Goal: Transaction & Acquisition: Purchase product/service

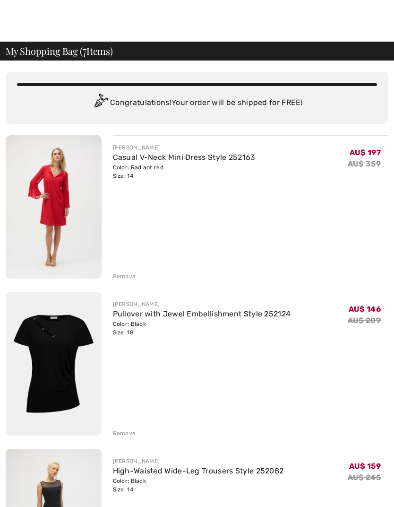
scroll to position [6, 0]
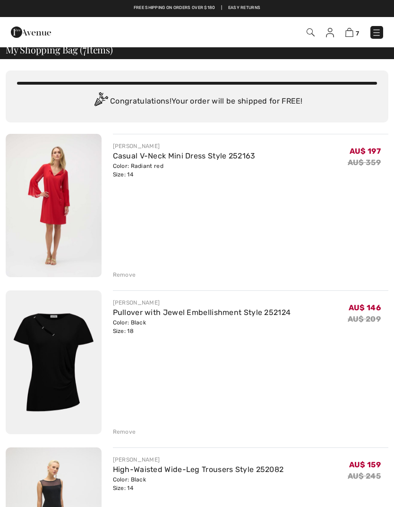
click at [125, 276] on div "Remove" at bounding box center [124, 274] width 23 height 9
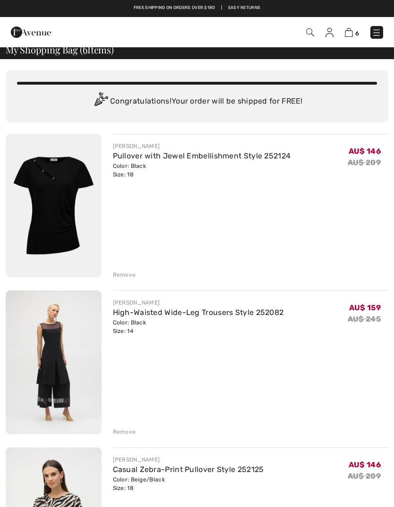
click at [126, 273] on div "Remove" at bounding box center [124, 274] width 23 height 9
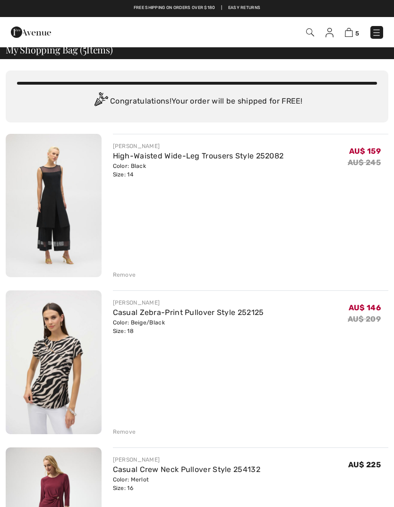
click at [126, 275] on div "Remove" at bounding box center [124, 274] width 23 height 9
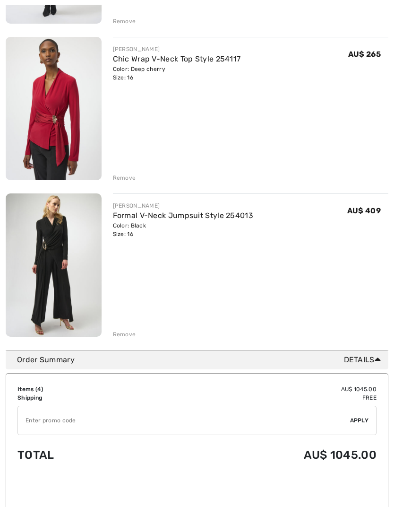
scroll to position [417, 0]
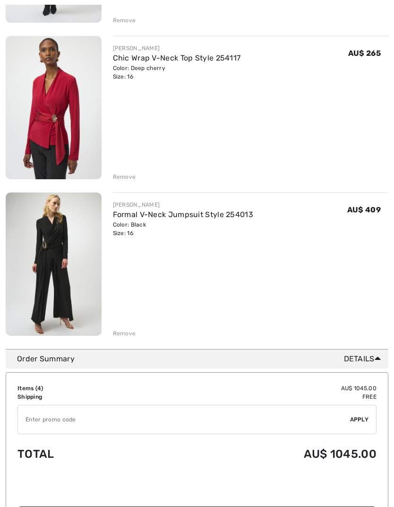
click at [127, 335] on div "Remove" at bounding box center [124, 333] width 23 height 9
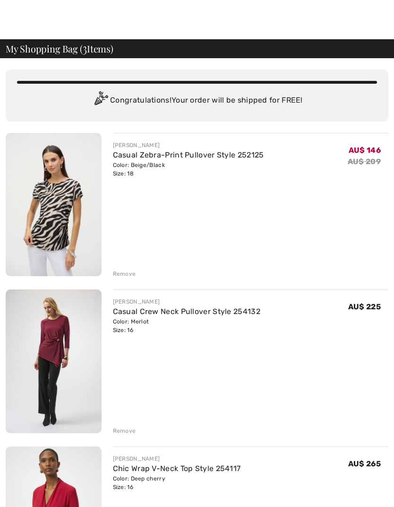
scroll to position [8, 0]
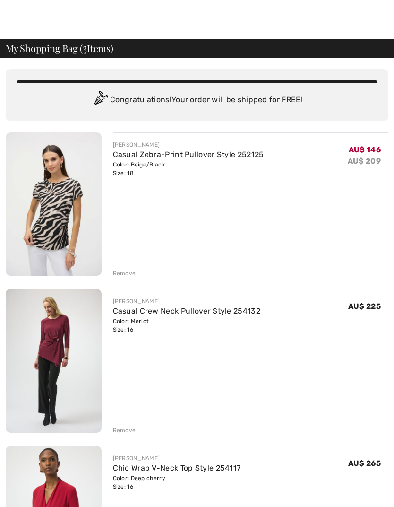
click at [66, 206] on img at bounding box center [54, 203] width 96 height 143
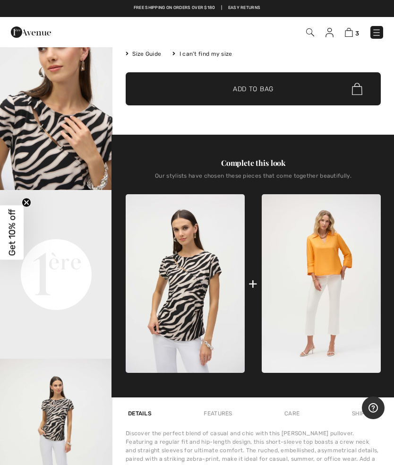
scroll to position [193, 0]
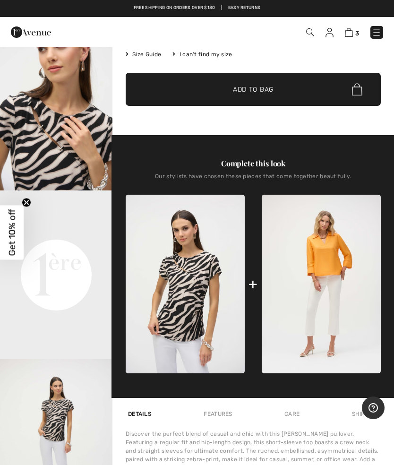
click at [69, 139] on img "2 / 5" at bounding box center [56, 106] width 112 height 169
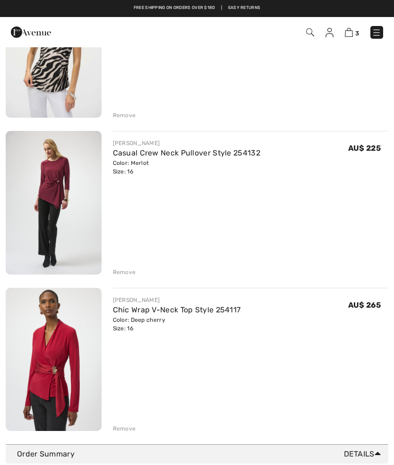
scroll to position [165, 0]
click at [76, 187] on img at bounding box center [54, 202] width 96 height 143
click at [142, 158] on link "Casual Crew Neck Pullover Style 254132" at bounding box center [186, 153] width 147 height 9
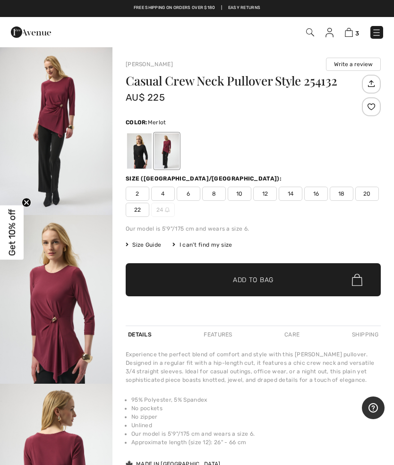
click at [69, 132] on img "1 / 4" at bounding box center [56, 130] width 112 height 169
click at [352, 32] on img at bounding box center [349, 32] width 8 height 9
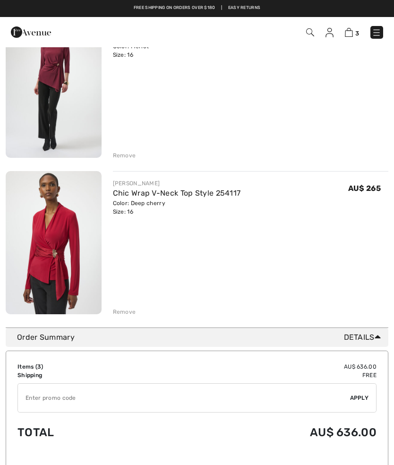
scroll to position [281, 0]
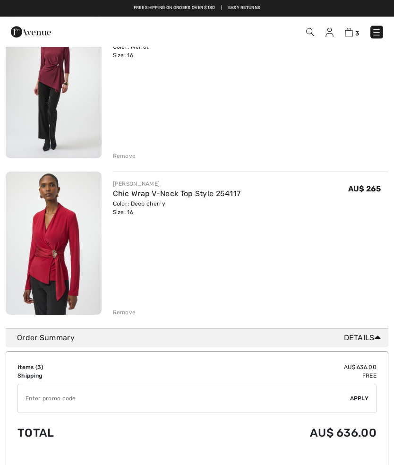
click at [53, 229] on img at bounding box center [54, 243] width 96 height 143
click at [169, 192] on link "Chic Wrap V-Neck Top Style 254117" at bounding box center [177, 194] width 128 height 9
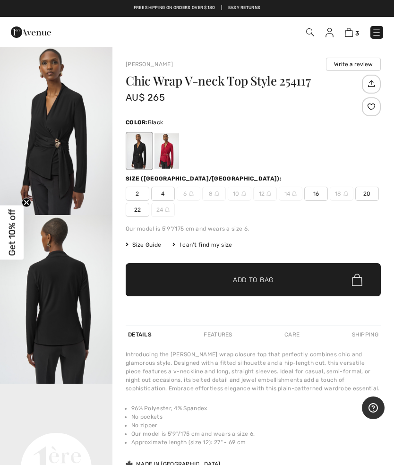
click at [65, 152] on img "1 / 2" at bounding box center [56, 130] width 112 height 169
click at [168, 154] on div at bounding box center [167, 150] width 25 height 35
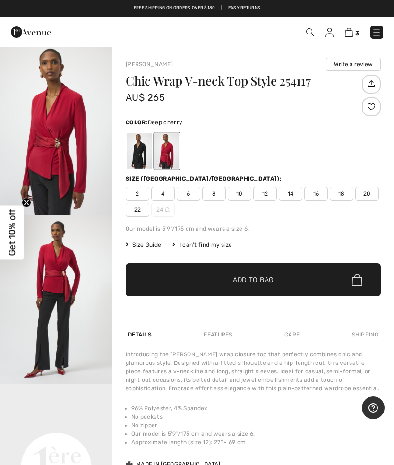
click at [347, 35] on img at bounding box center [349, 32] width 8 height 9
